Goal: Communication & Community: Participate in discussion

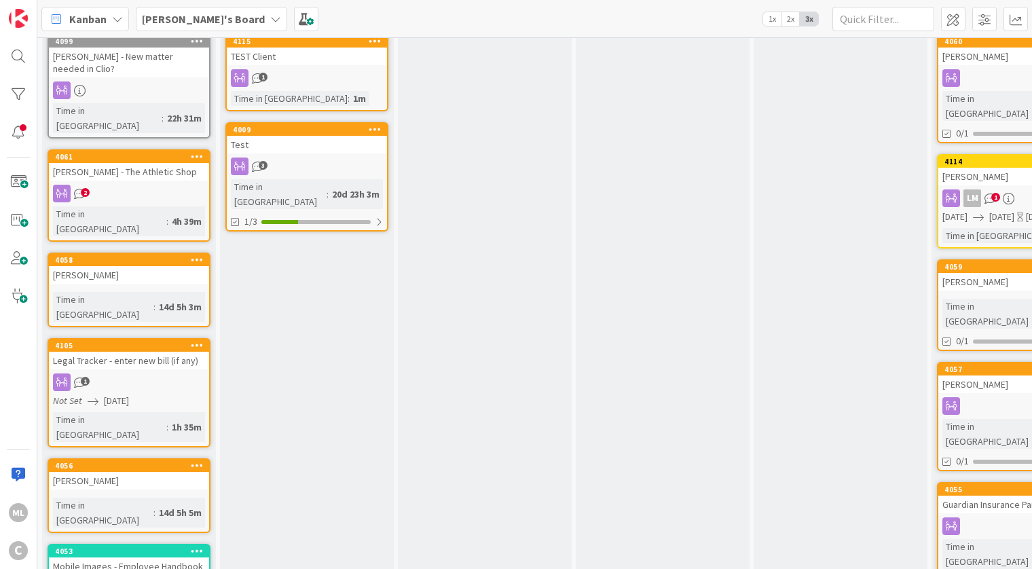
scroll to position [82, 150]
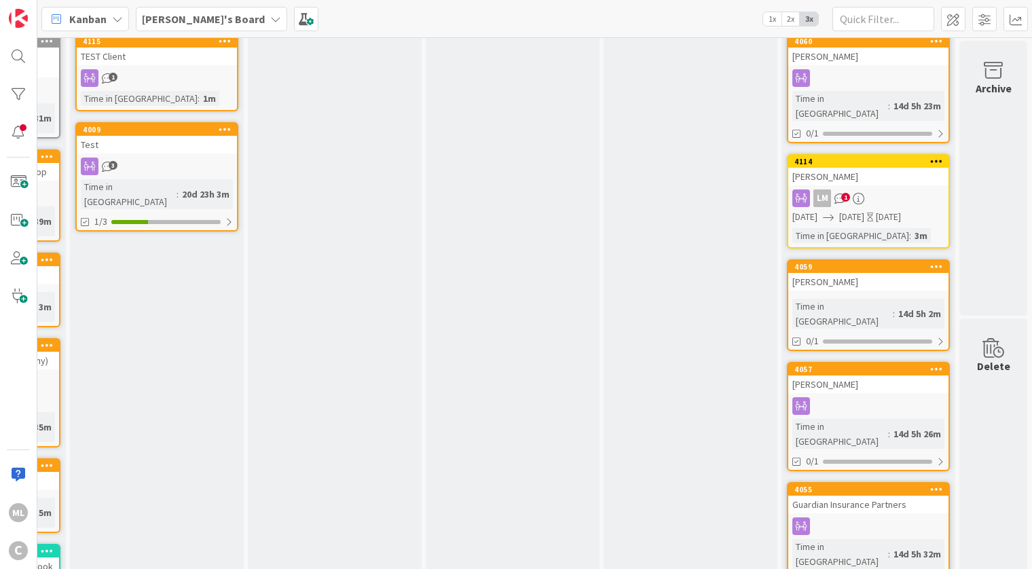
click at [852, 168] on div "[PERSON_NAME]" at bounding box center [869, 177] width 160 height 18
click at [842, 192] on link "4114 Mark Cutler LM 1 09/05/2025 09/05/2025 Today Time in Column : 3m" at bounding box center [868, 201] width 163 height 94
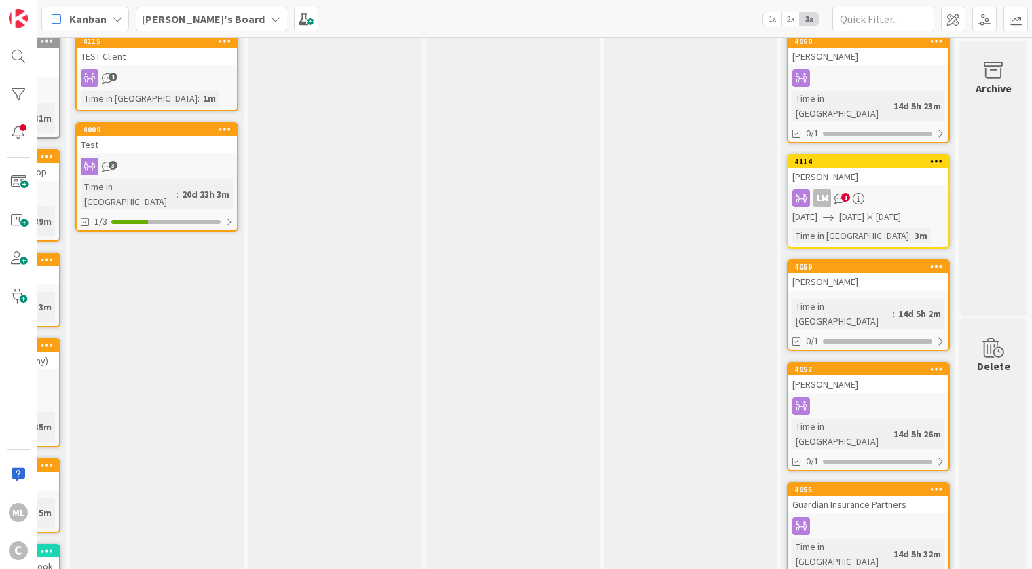
click at [842, 192] on link "4114 Mark Cutler LM 1 09/05/2025 09/05/2025 Today Time in Column : 3m" at bounding box center [868, 201] width 163 height 94
click at [936, 156] on icon at bounding box center [937, 161] width 13 height 10
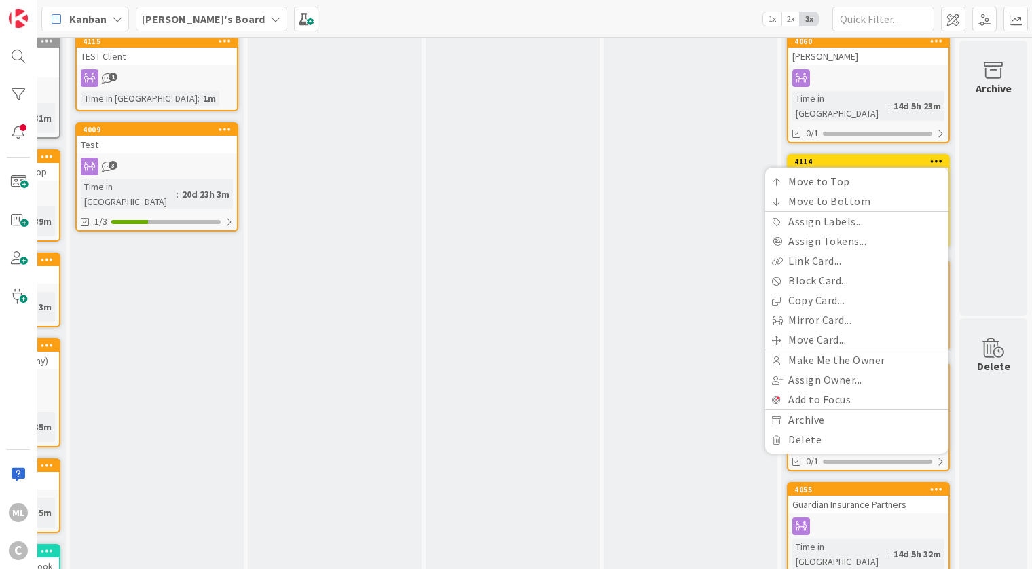
click at [936, 156] on icon at bounding box center [937, 161] width 13 height 10
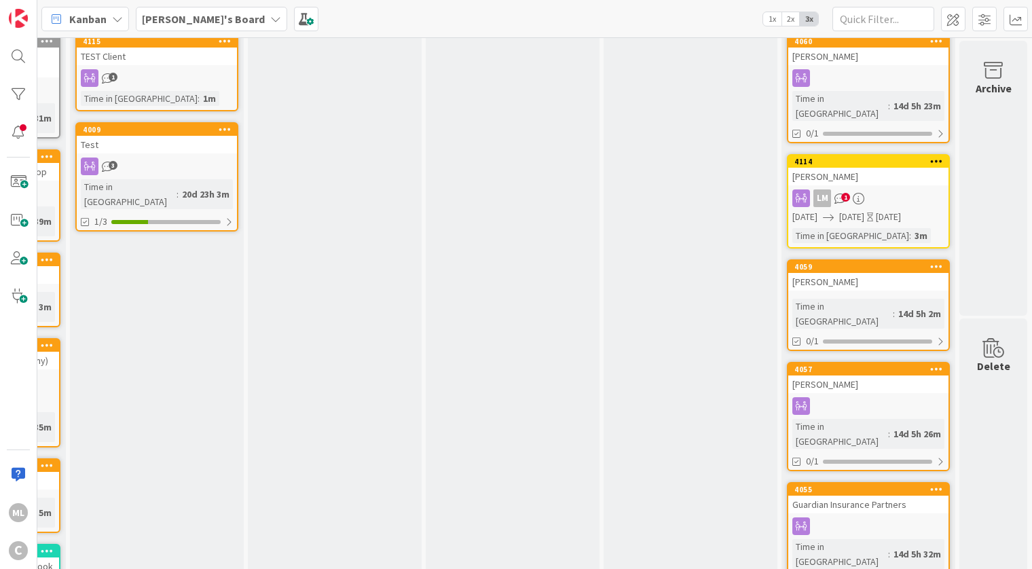
click at [830, 193] on link "4114 Move to Top Move to Bottom Assign Labels... Assign Tokens... Link Card... …" at bounding box center [868, 201] width 163 height 94
click at [859, 193] on icon at bounding box center [859, 199] width 12 height 12
click at [843, 193] on icon "1" at bounding box center [841, 199] width 12 height 12
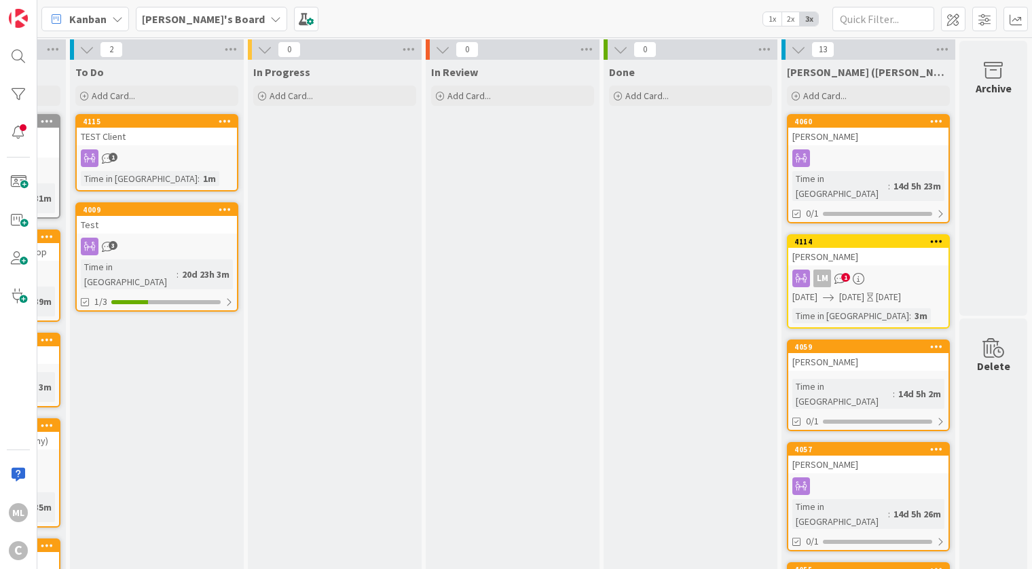
scroll to position [0, 150]
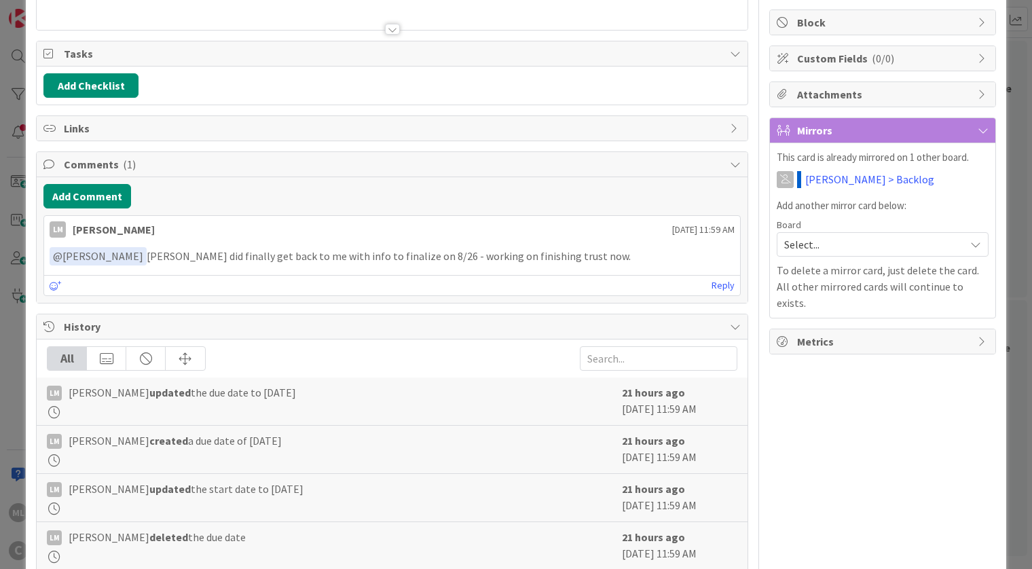
scroll to position [163, 0]
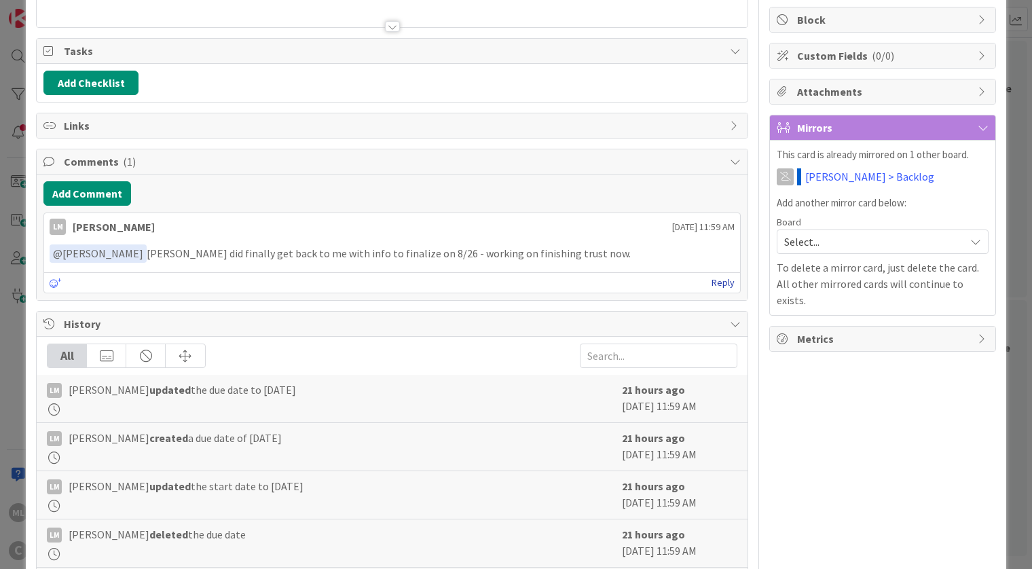
click at [727, 285] on link "Reply" at bounding box center [723, 282] width 23 height 17
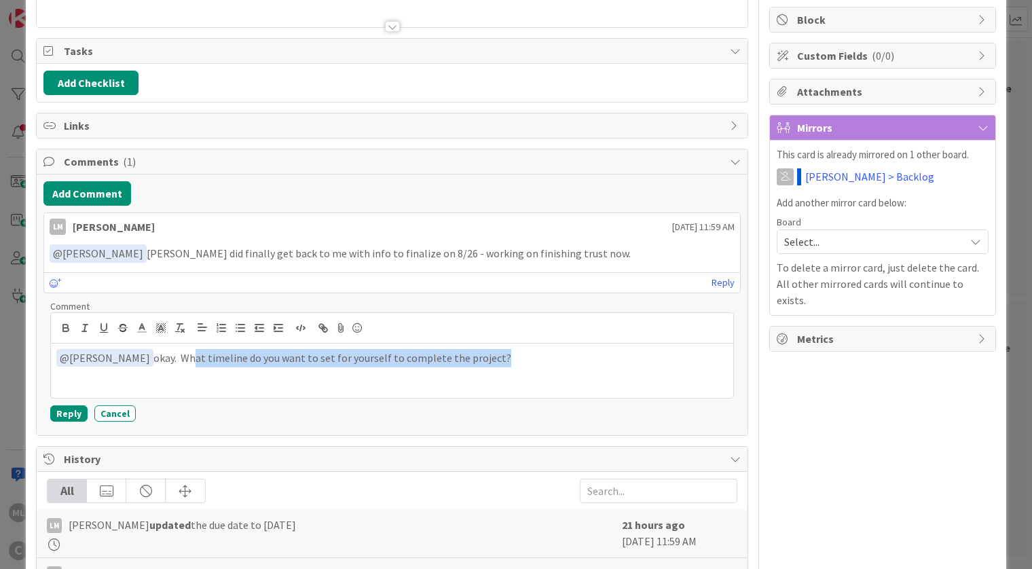
drag, startPoint x: 471, startPoint y: 358, endPoint x: 162, endPoint y: 350, distance: 308.5
click at [162, 350] on p "﻿ @ [PERSON_NAME] ﻿ okay. What timeline do you want to set for yourself to comp…" at bounding box center [392, 358] width 672 height 18
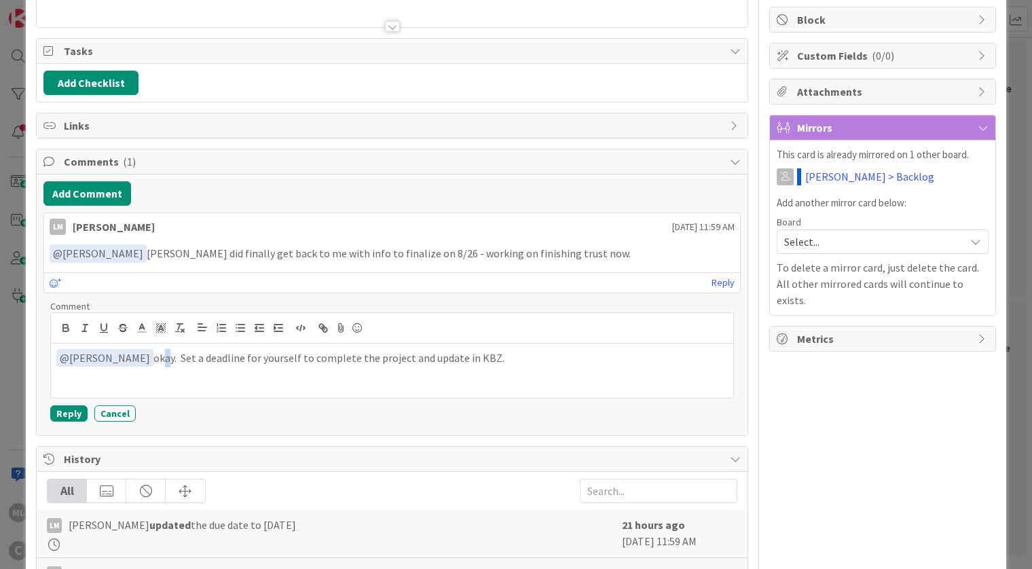
click at [140, 357] on p "﻿ @ [PERSON_NAME] ﻿ okay. Set a deadline for yourself to complete the project a…" at bounding box center [392, 358] width 672 height 18
click at [472, 358] on p "﻿ @ [PERSON_NAME] ﻿ Okay. Set a deadline for yourself to complete the project a…" at bounding box center [392, 358] width 672 height 18
click at [556, 360] on p "﻿ @ [PERSON_NAME] ﻿ Okay. Set a deadline for yourself to complete the project a…" at bounding box center [392, 365] width 672 height 33
drag, startPoint x: 61, startPoint y: 418, endPoint x: 723, endPoint y: 204, distance: 696.0
click at [61, 417] on button "Reply" at bounding box center [68, 414] width 37 height 16
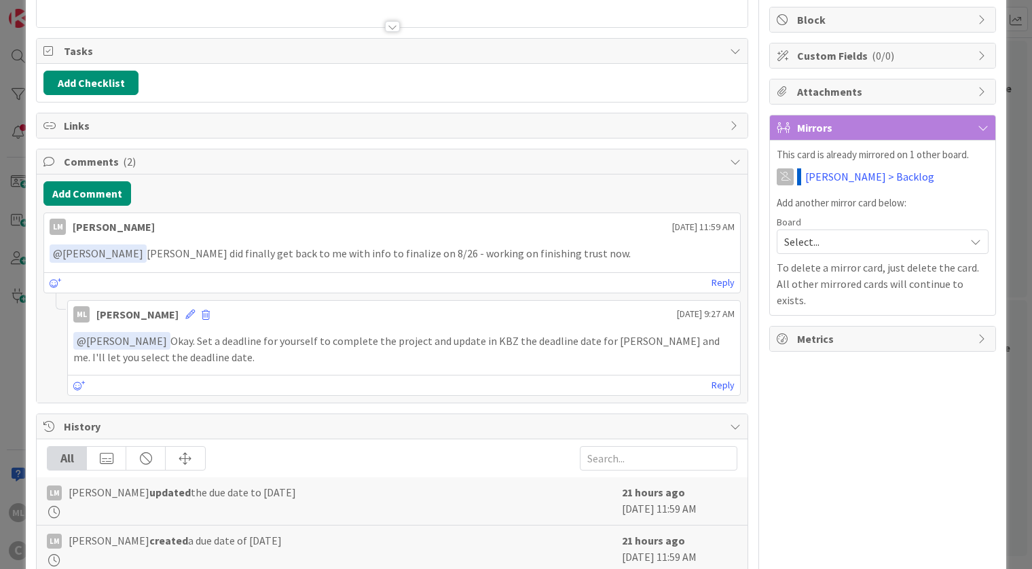
scroll to position [0, 0]
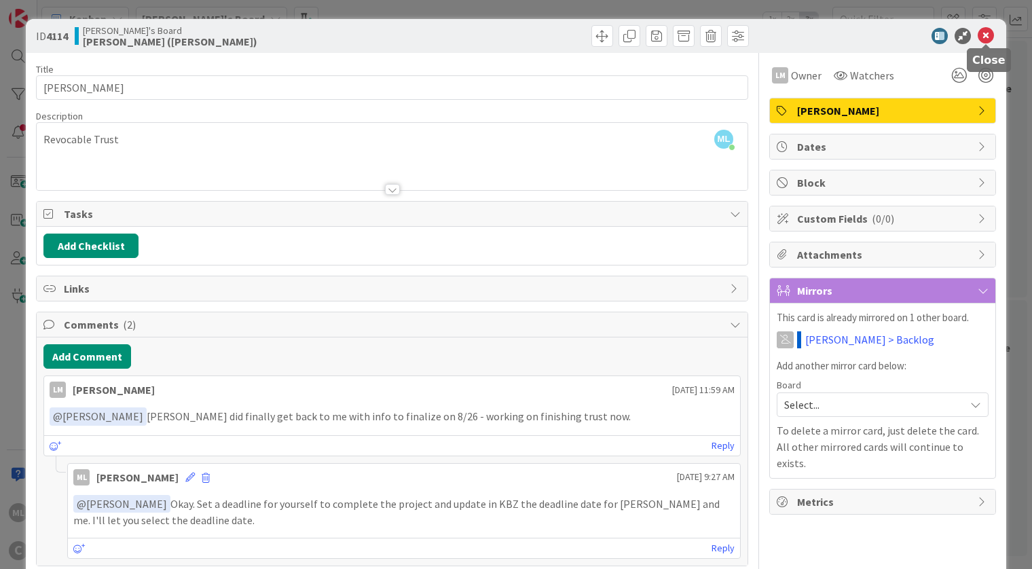
click at [992, 39] on icon at bounding box center [986, 36] width 16 height 16
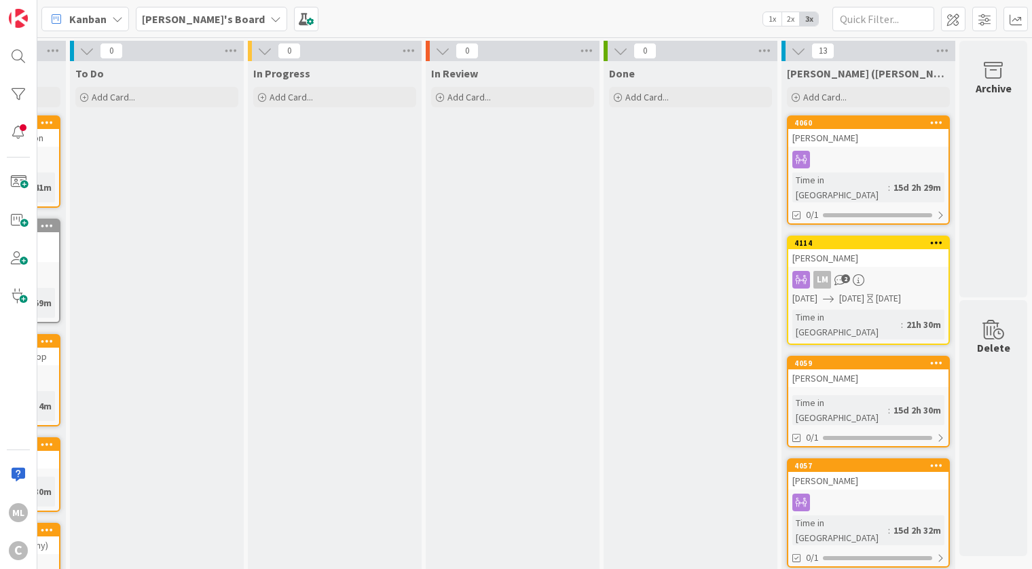
click at [874, 148] on link "4060 [PERSON_NAME] Time in [GEOGRAPHIC_DATA] : 15d 2h 29m 0/1" at bounding box center [868, 169] width 163 height 109
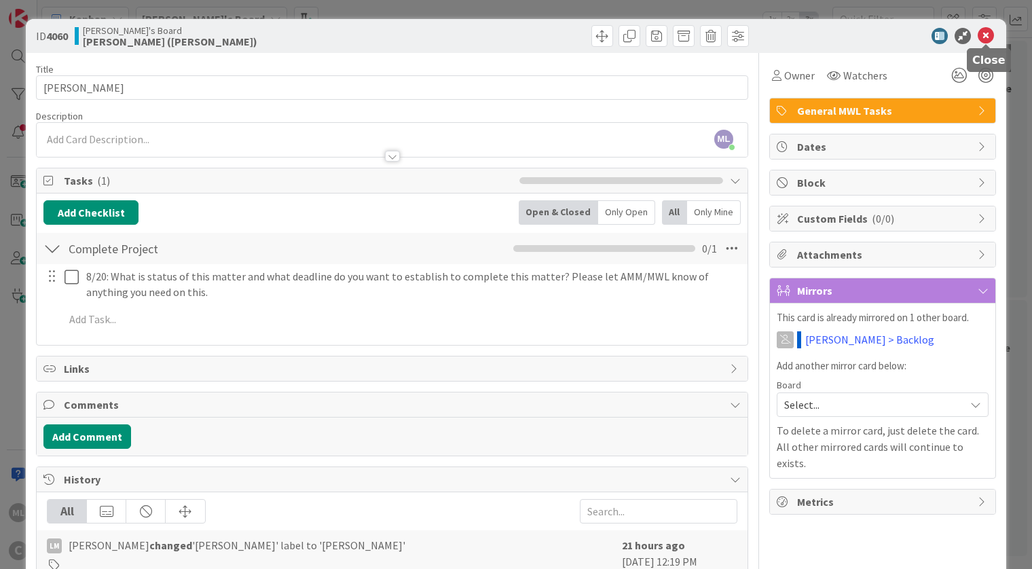
click at [990, 31] on icon at bounding box center [986, 36] width 16 height 16
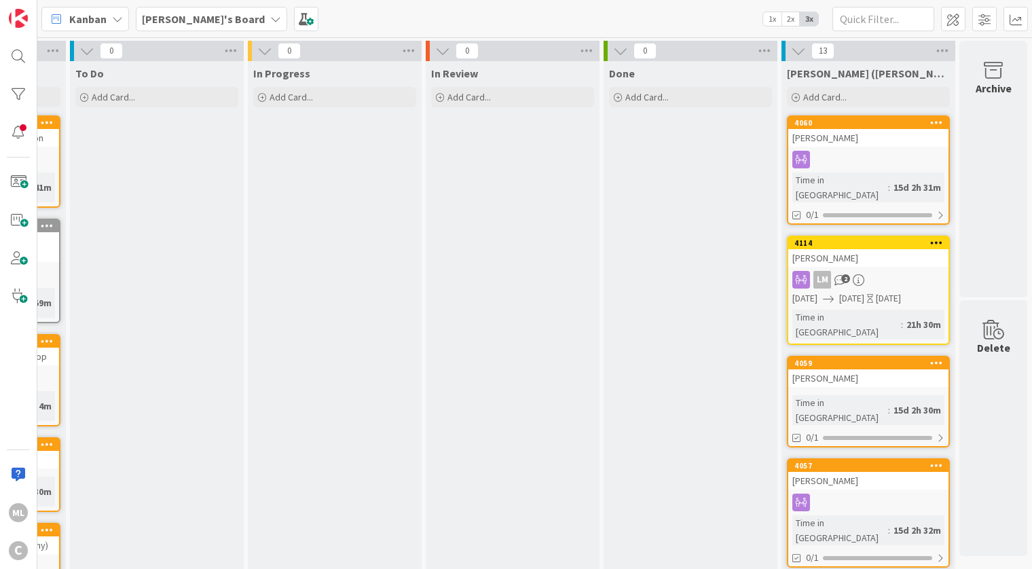
click at [937, 120] on icon at bounding box center [937, 123] width 13 height 10
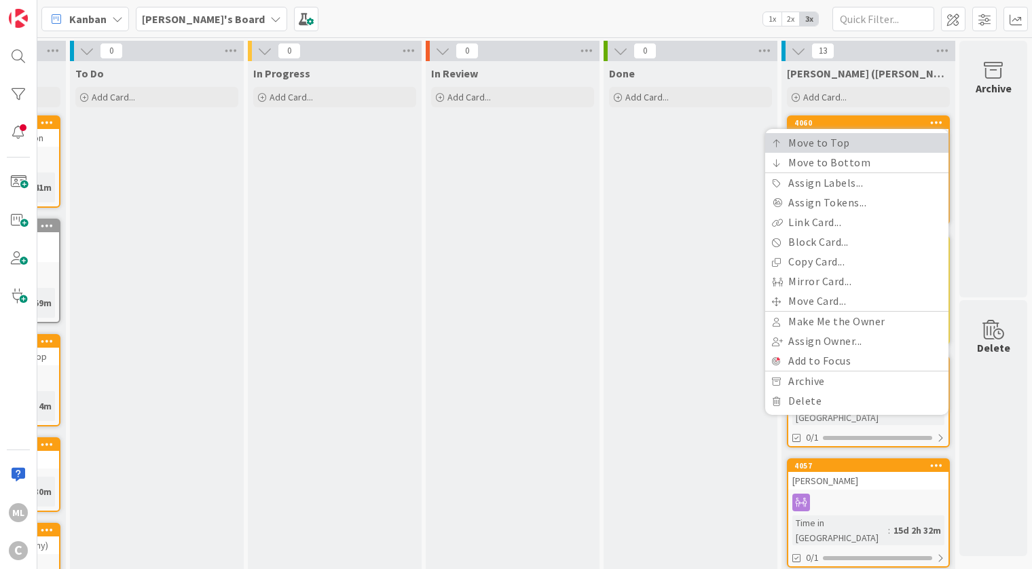
click at [826, 139] on link "Move to Top" at bounding box center [857, 143] width 183 height 20
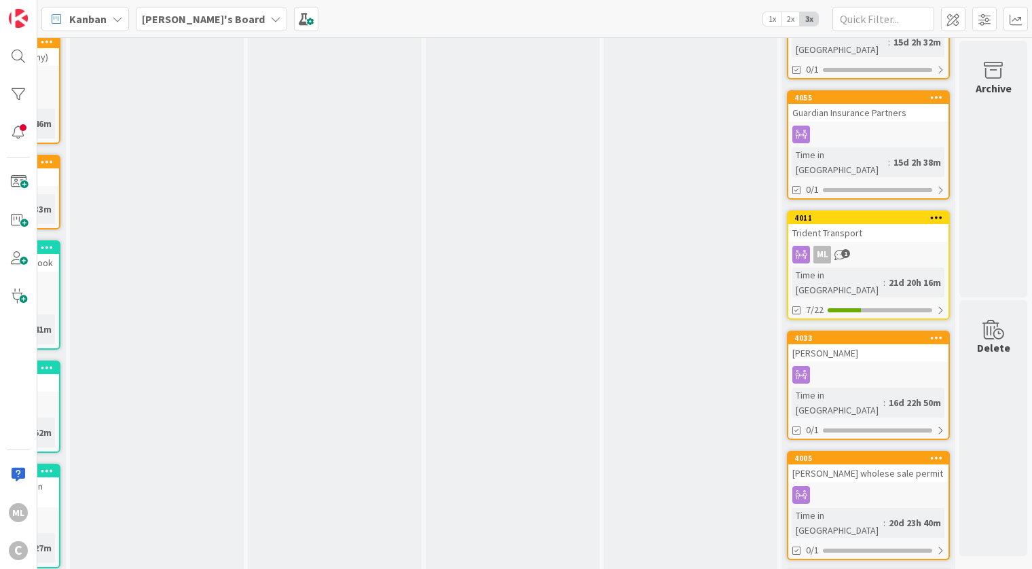
scroll to position [489, 150]
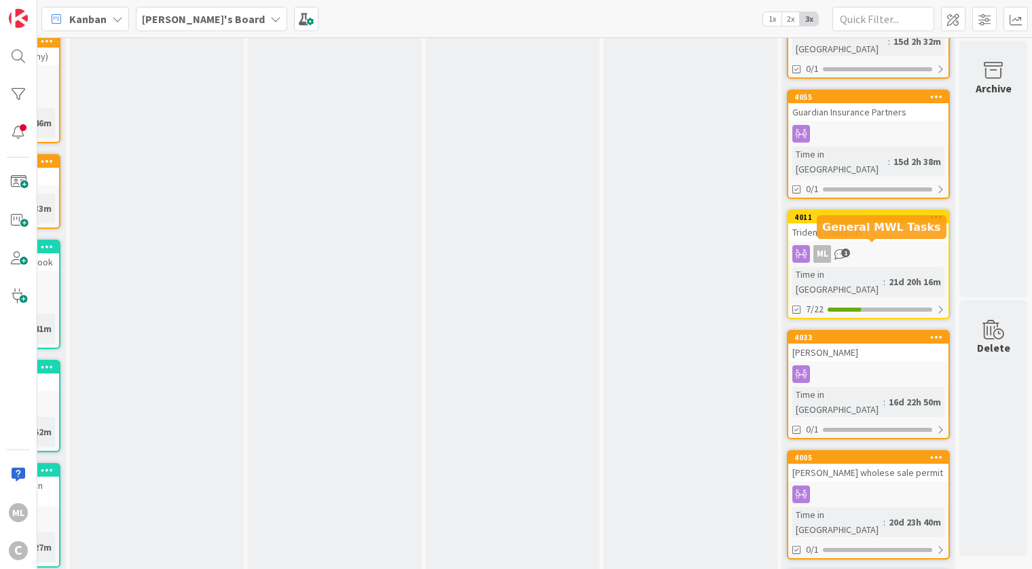
click at [888, 344] on div "[PERSON_NAME]" at bounding box center [869, 353] width 160 height 18
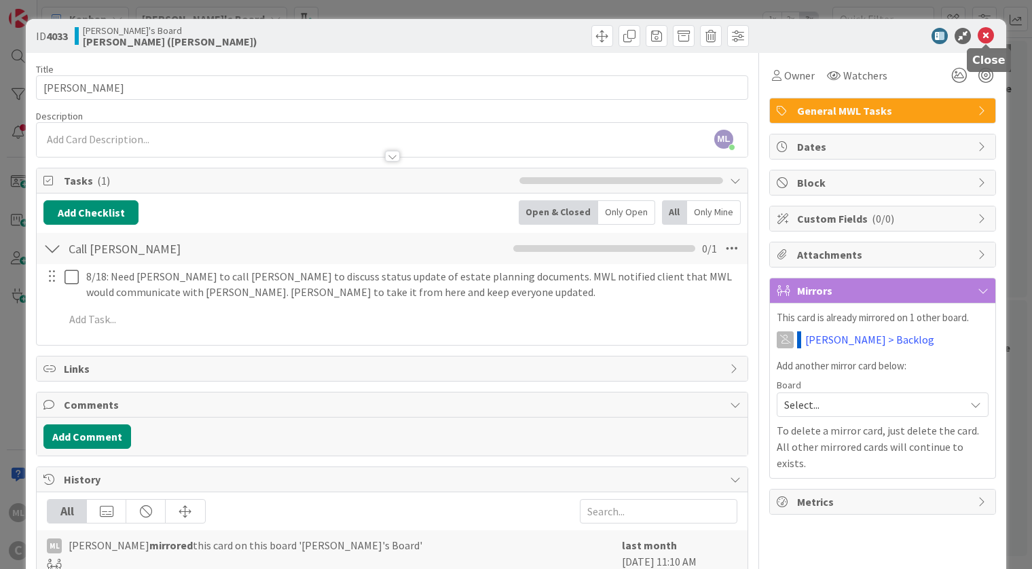
click at [984, 37] on icon at bounding box center [986, 36] width 16 height 16
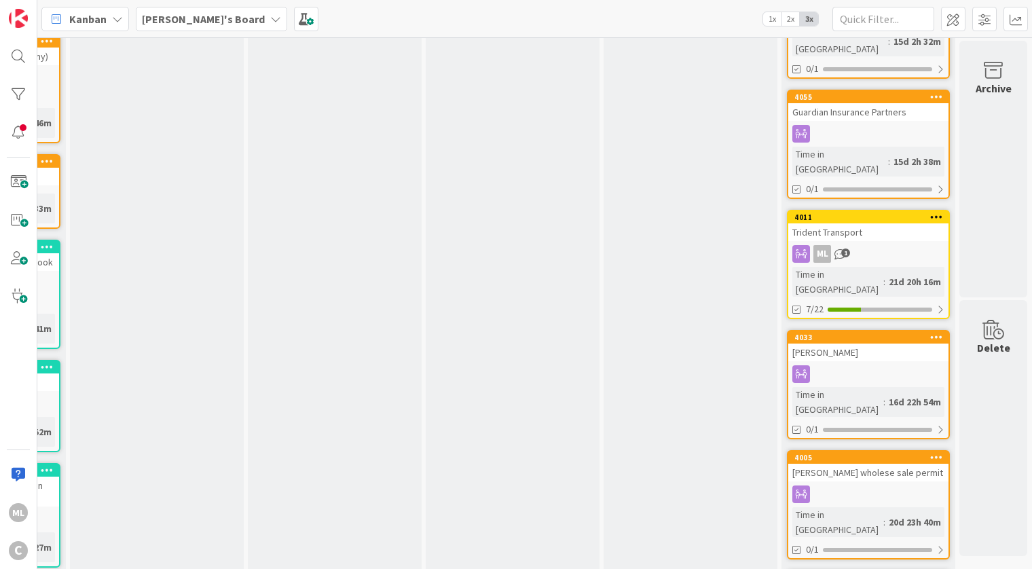
click at [943, 333] on div at bounding box center [936, 338] width 24 height 10
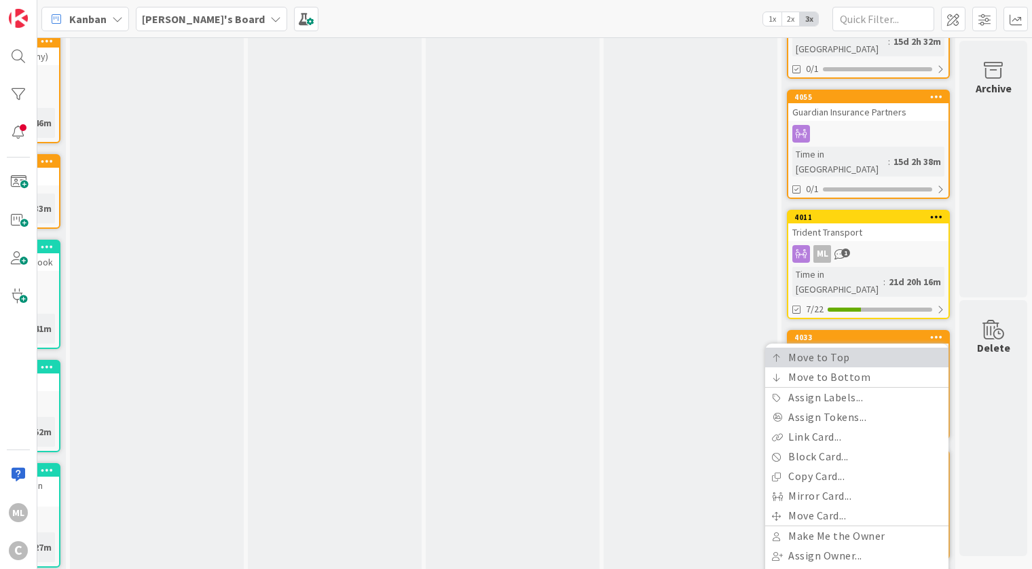
click at [832, 348] on link "Move to Top" at bounding box center [857, 358] width 183 height 20
